Goal: Find specific page/section: Find specific page/section

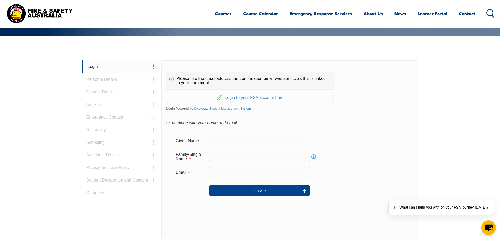
scroll to position [114, 0]
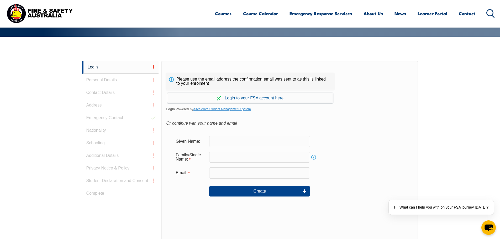
click at [256, 97] on link "Continue with aXcelerate" at bounding box center [250, 98] width 166 height 10
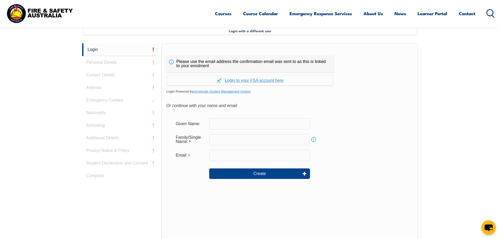
scroll to position [143, 0]
click at [259, 81] on link "Continue with aXcelerate" at bounding box center [250, 80] width 166 height 10
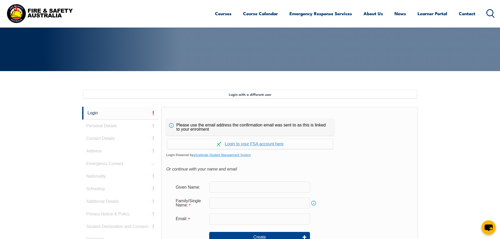
scroll to position [64, 0]
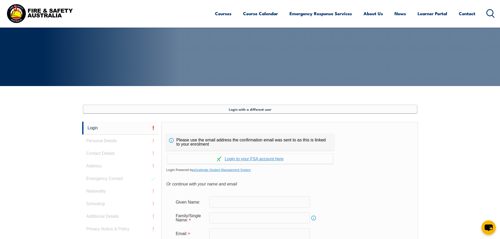
click at [261, 107] on span "Login with a different user" at bounding box center [250, 109] width 43 height 4
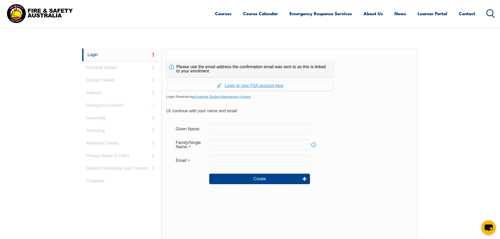
scroll to position [140, 0]
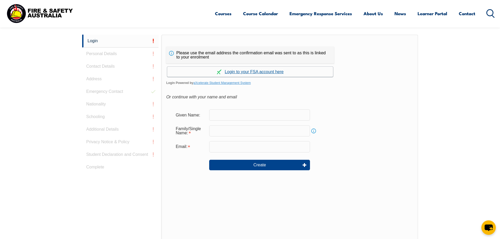
click at [267, 71] on link "Continue with aXcelerate" at bounding box center [250, 72] width 166 height 10
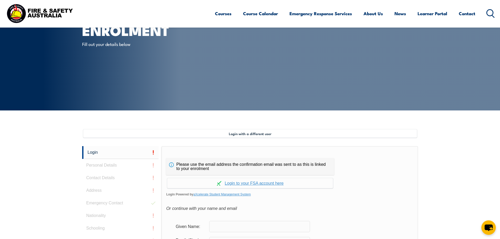
scroll to position [12, 0]
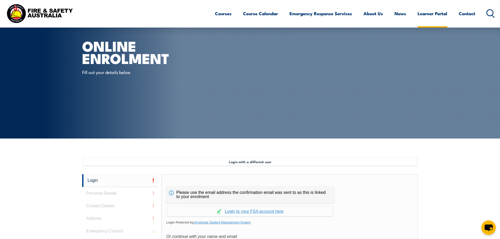
click at [439, 15] on link "Learner Portal" at bounding box center [433, 14] width 30 height 14
